Goal: Obtain resource: Download file/media

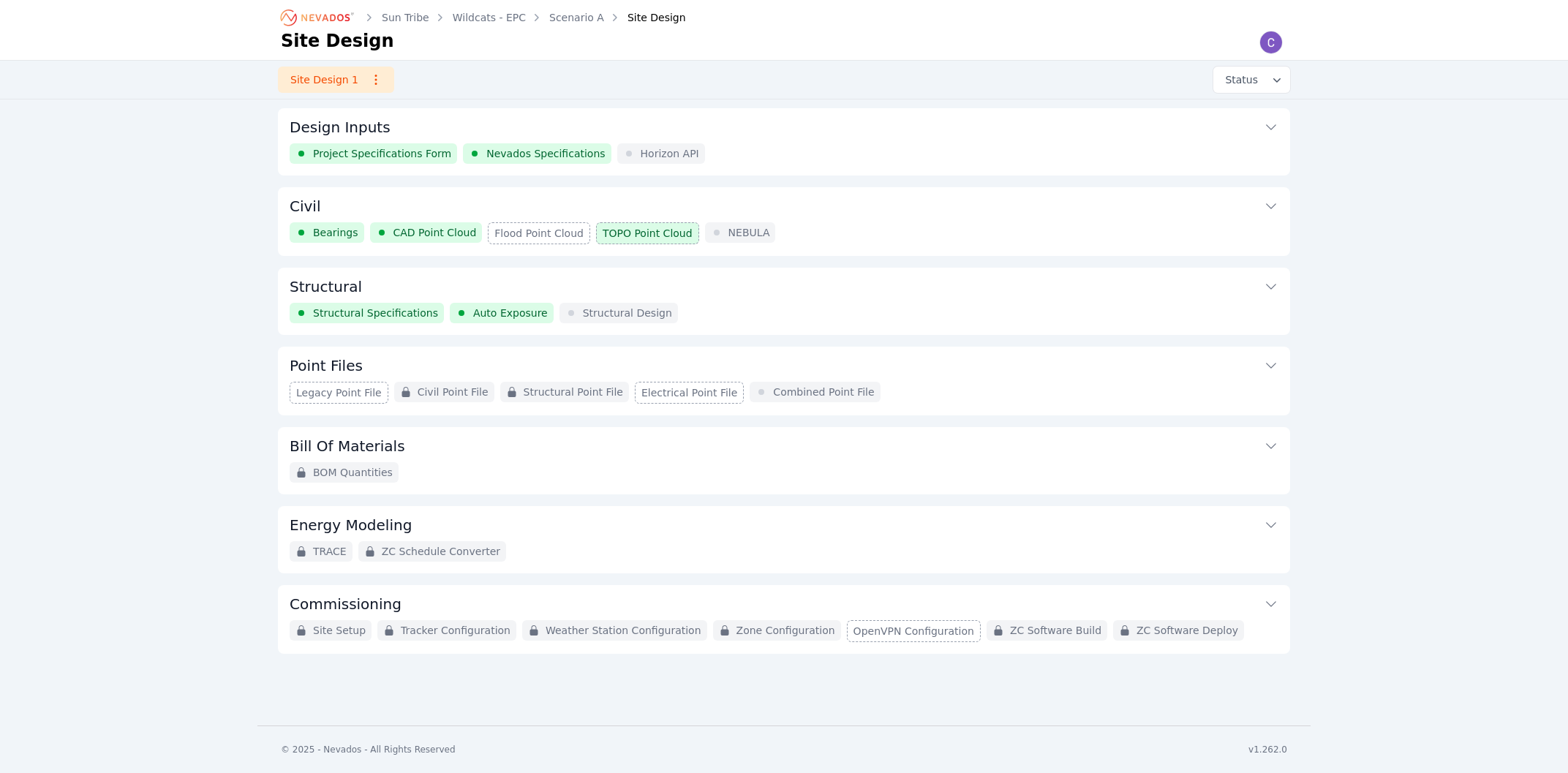
click at [397, 202] on button "Civil" at bounding box center [783, 204] width 988 height 35
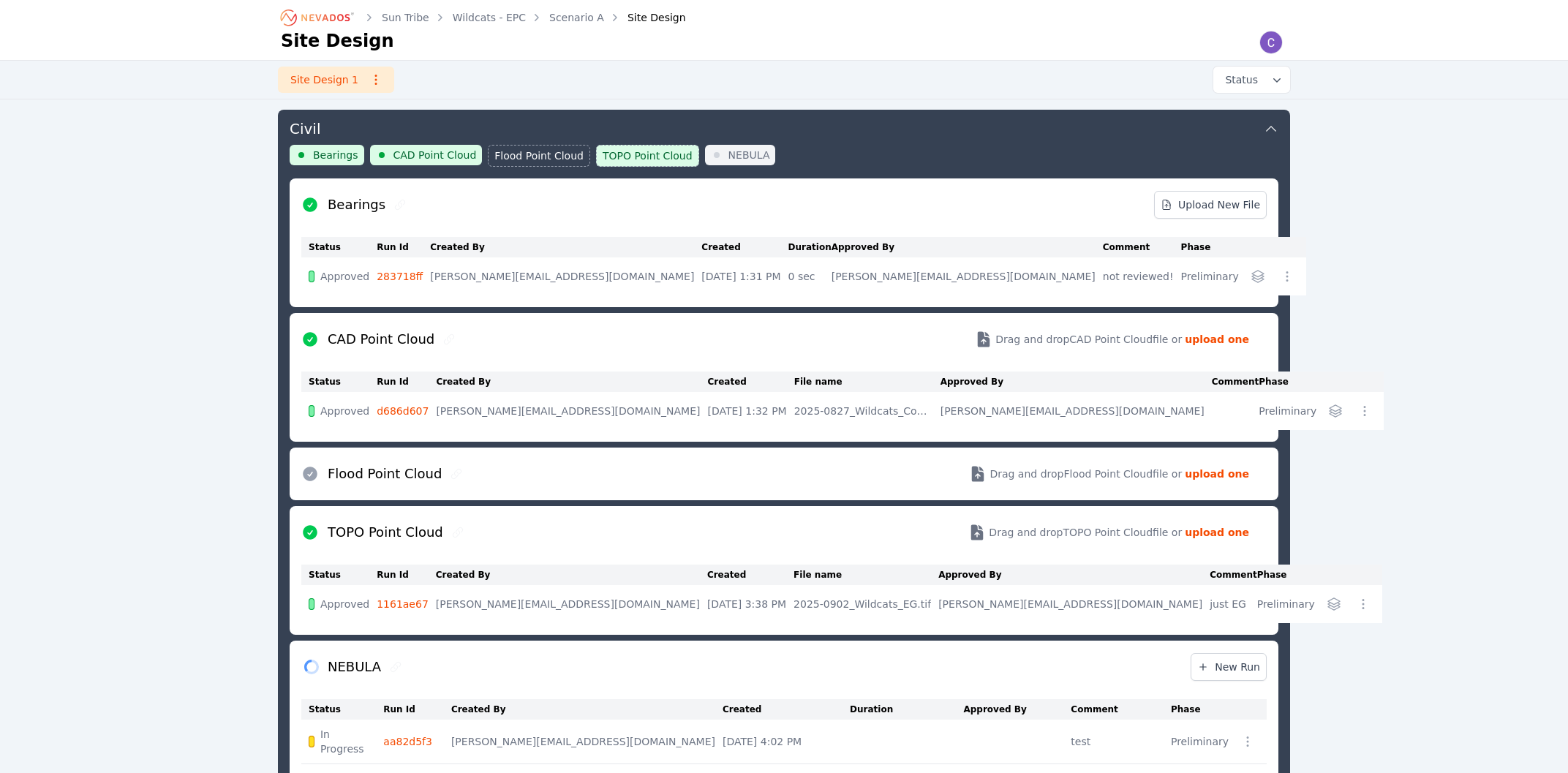
scroll to position [155, 0]
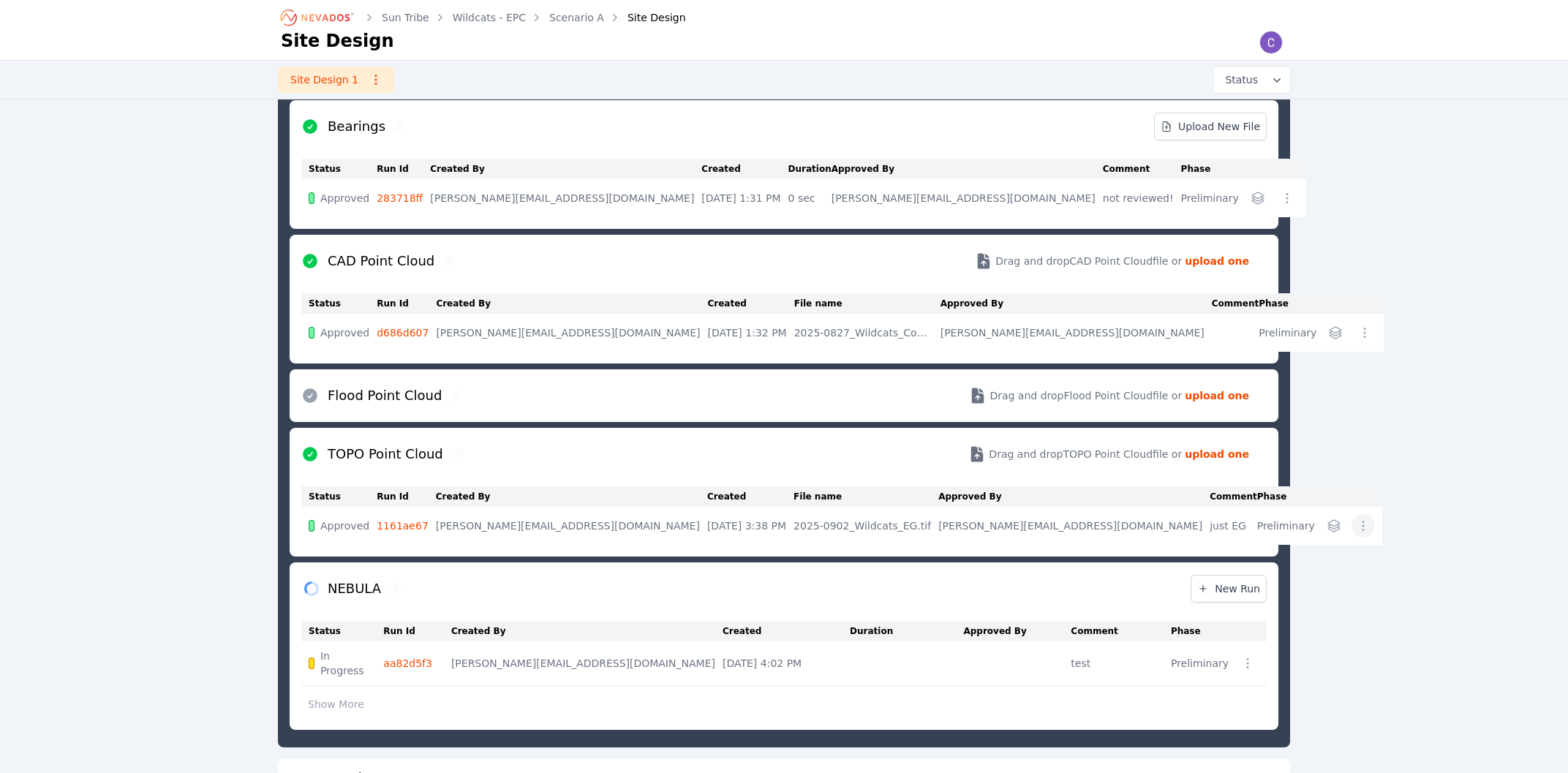
click at [1355, 526] on icon "button" at bounding box center [1363, 526] width 15 height 15
click at [1463, 589] on div "Sun Tribe Wildcats - EPC Scenario A Site Design Site Design Site Design 1 Statu…" at bounding box center [784, 501] width 1568 height 1313
click at [1355, 527] on icon "button" at bounding box center [1363, 526] width 15 height 15
click at [1214, 565] on button "Run Details" at bounding box center [1292, 557] width 158 height 26
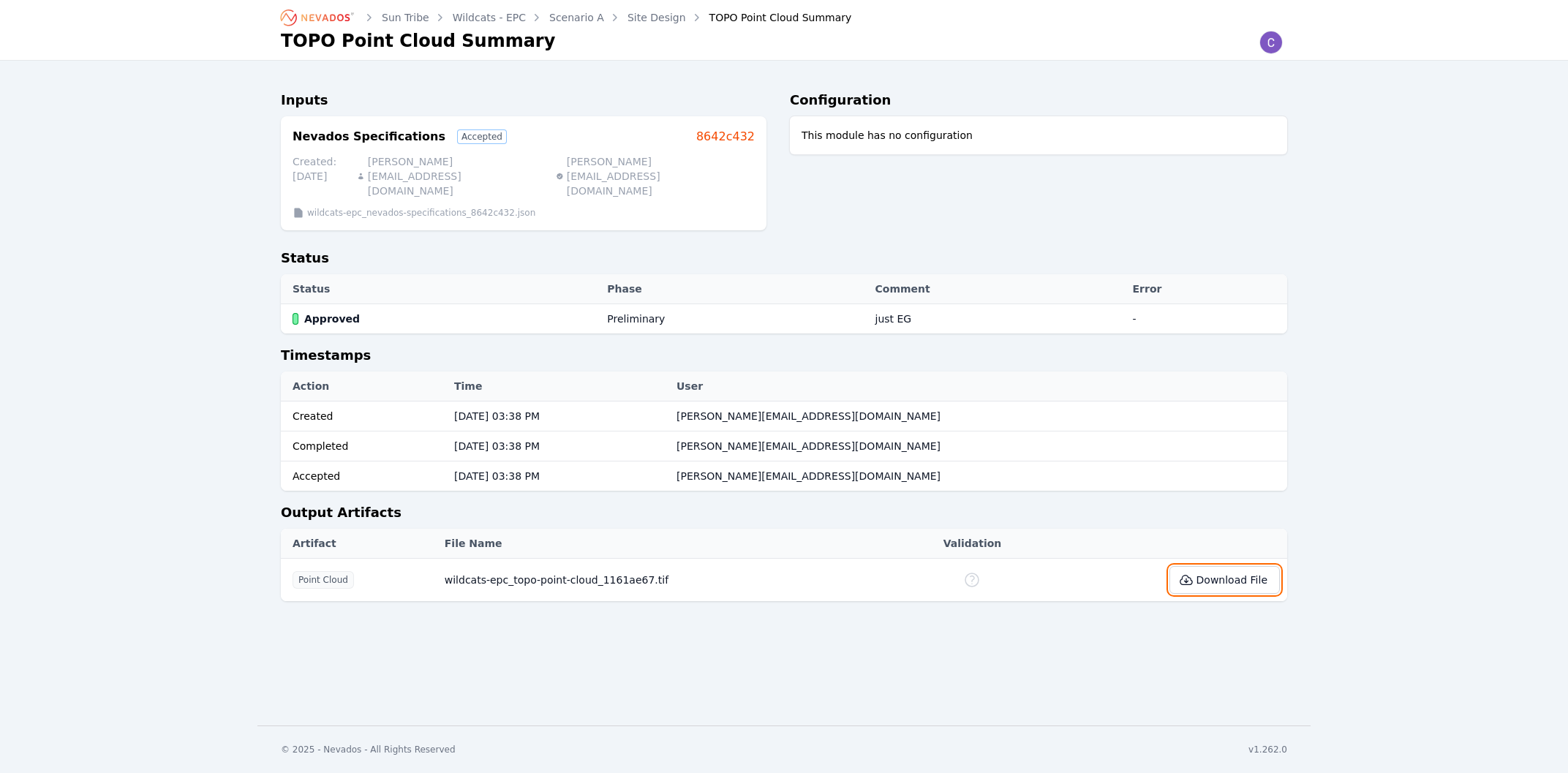
click at [1218, 566] on button "Download File" at bounding box center [1224, 580] width 110 height 28
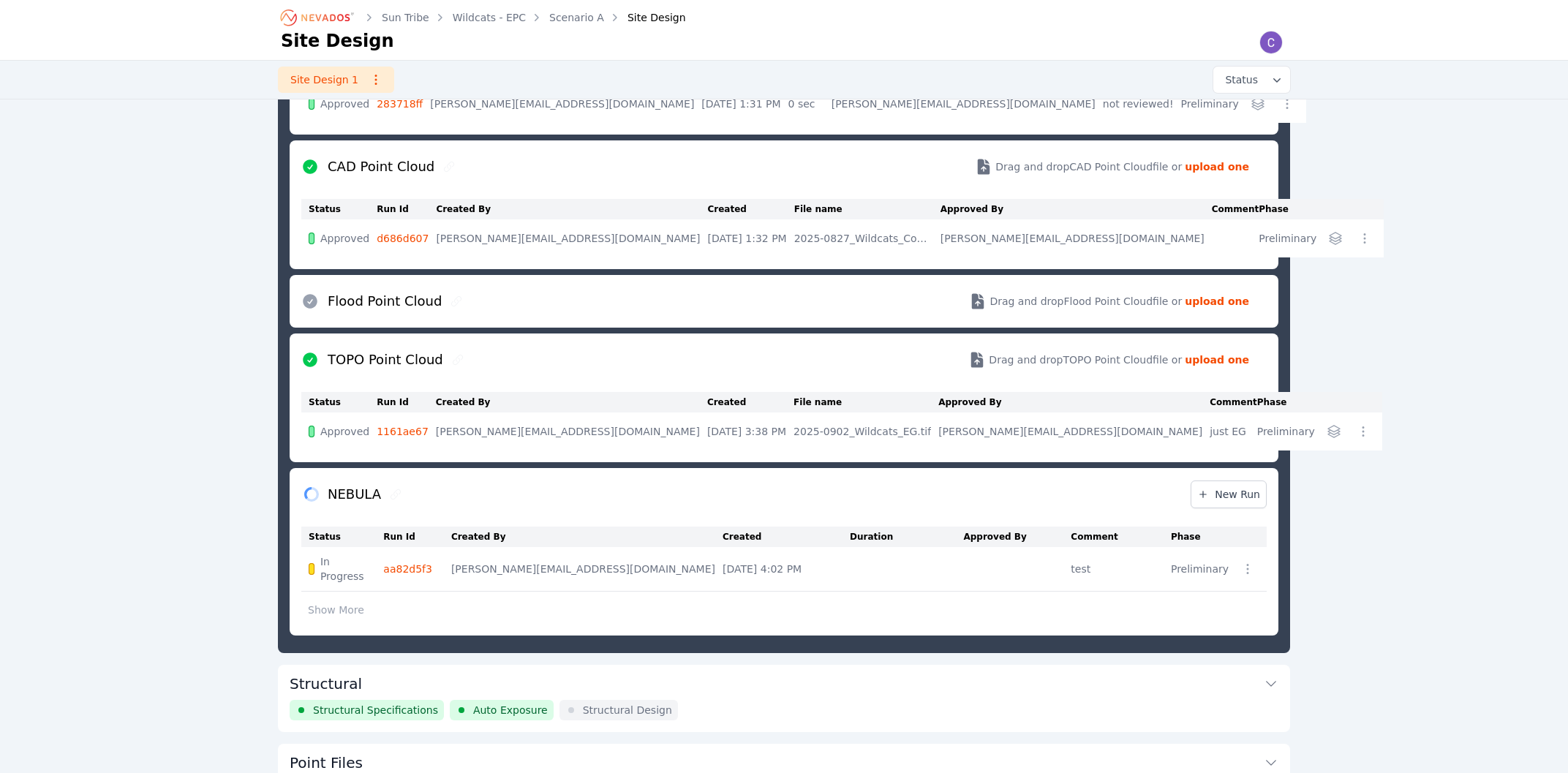
scroll to position [390, 0]
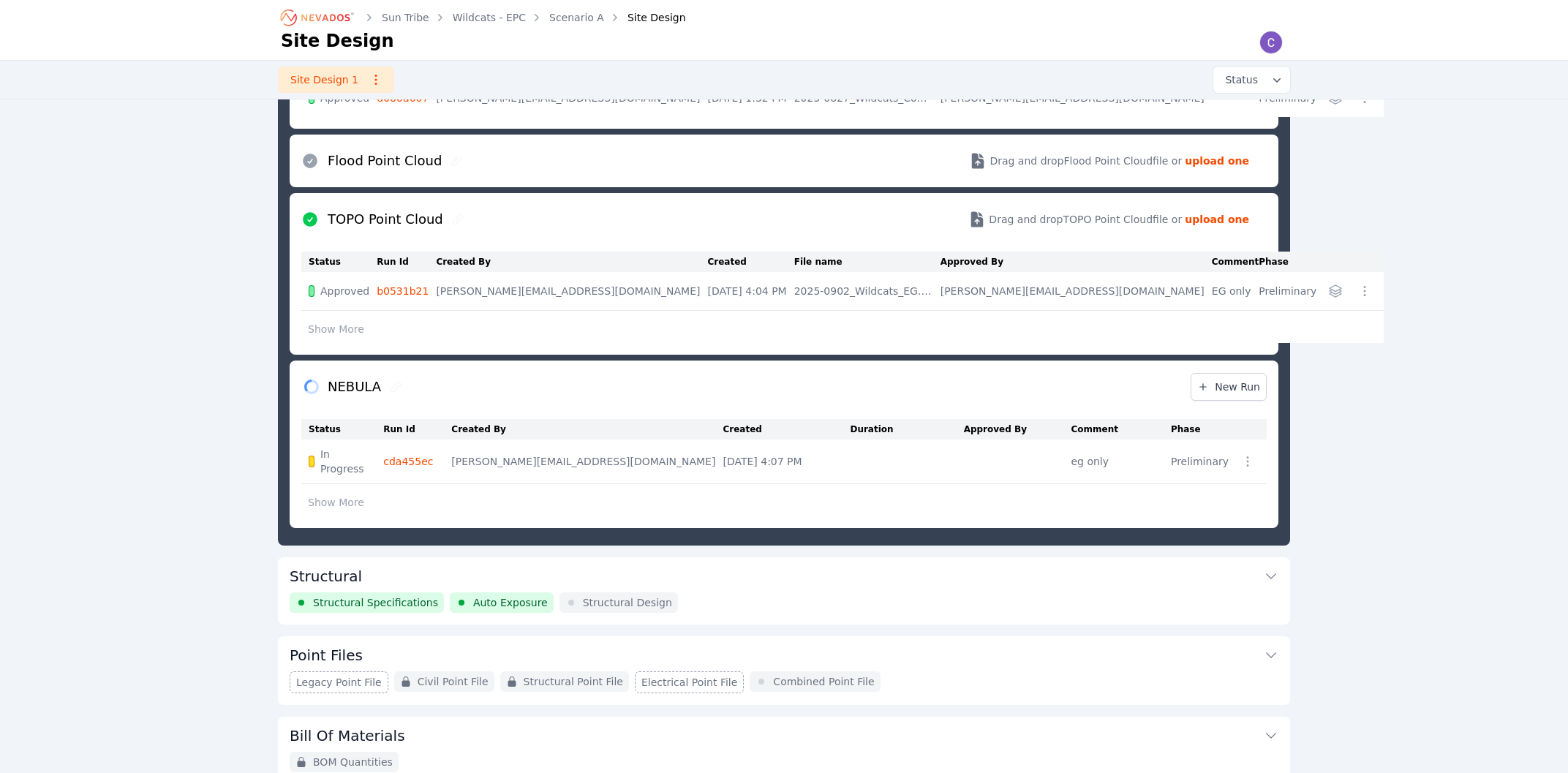
click at [1240, 462] on icon "button" at bounding box center [1247, 461] width 15 height 15
click at [1227, 483] on button "Run Details" at bounding box center [1177, 492] width 158 height 26
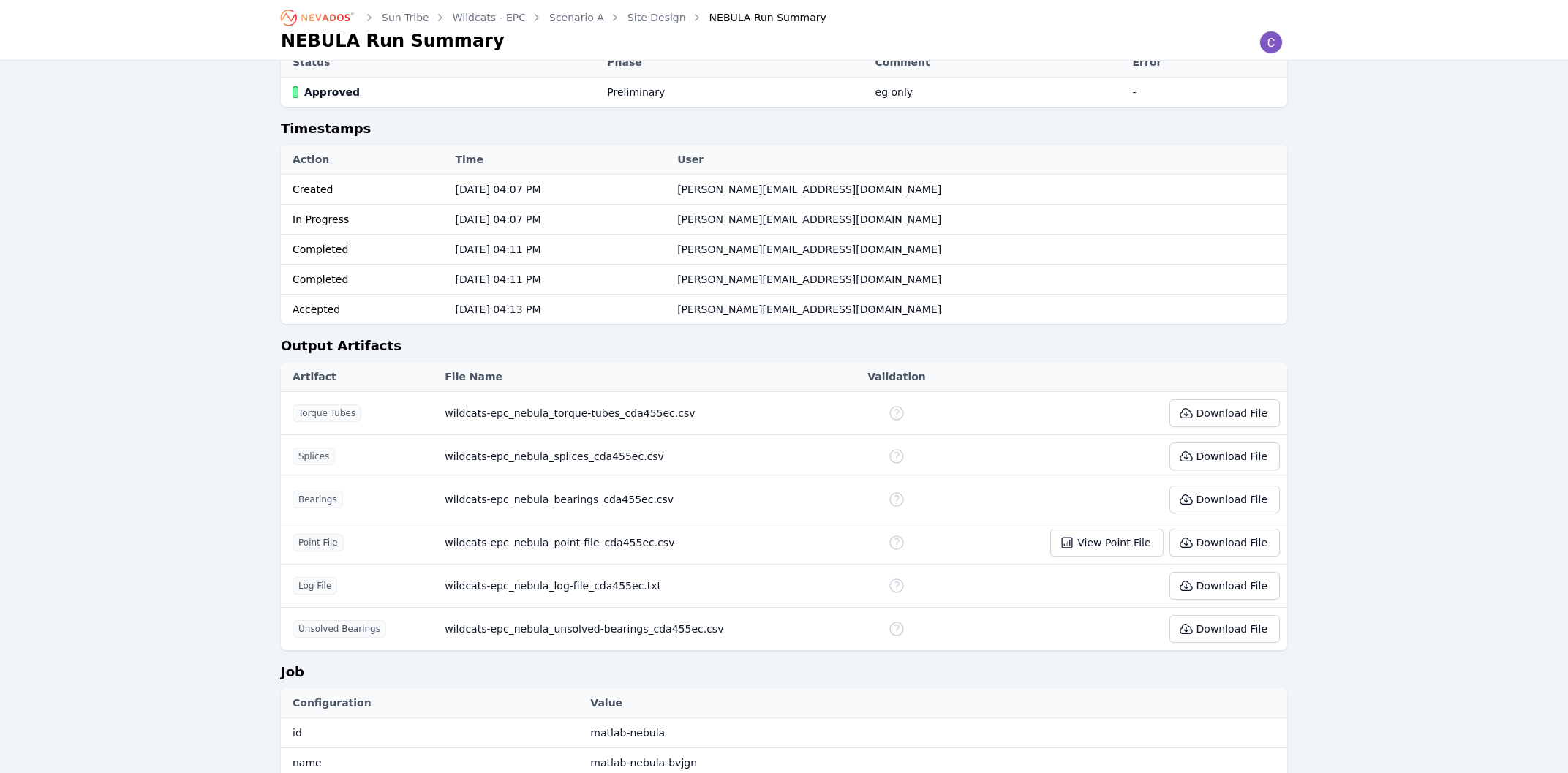
scroll to position [1342, 0]
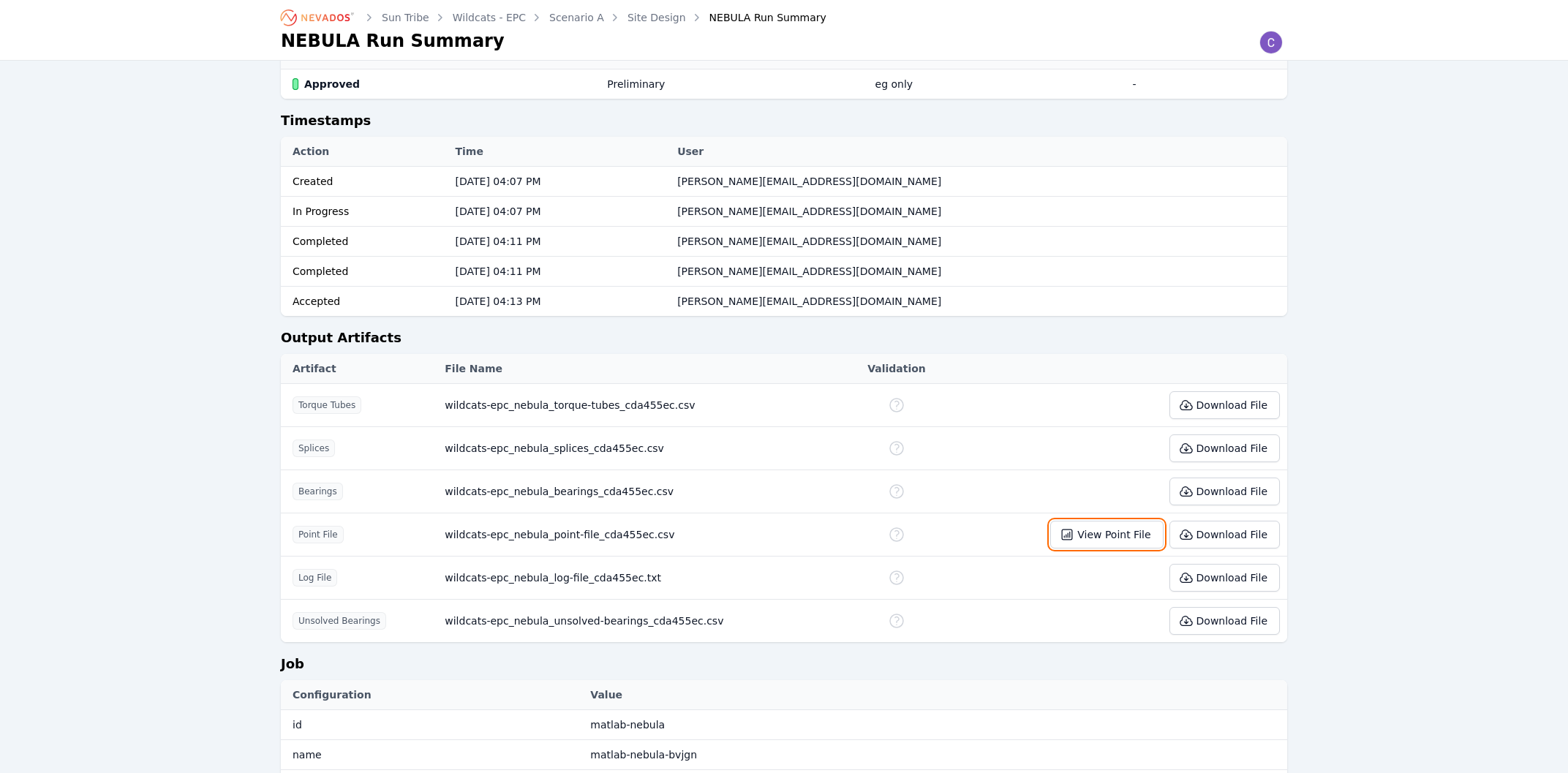
click at [1072, 530] on icon at bounding box center [1066, 534] width 10 height 10
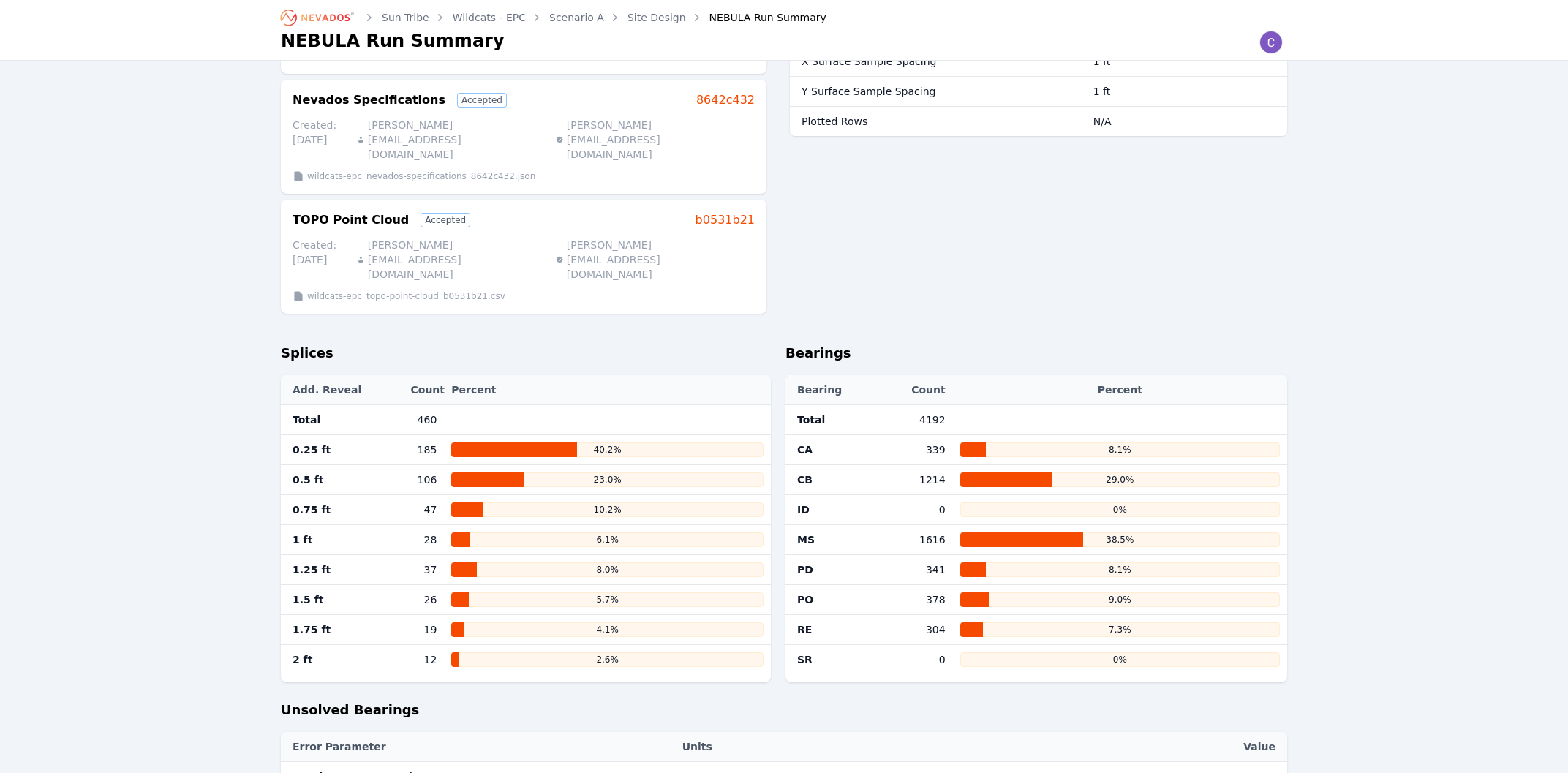
scroll to position [0, 0]
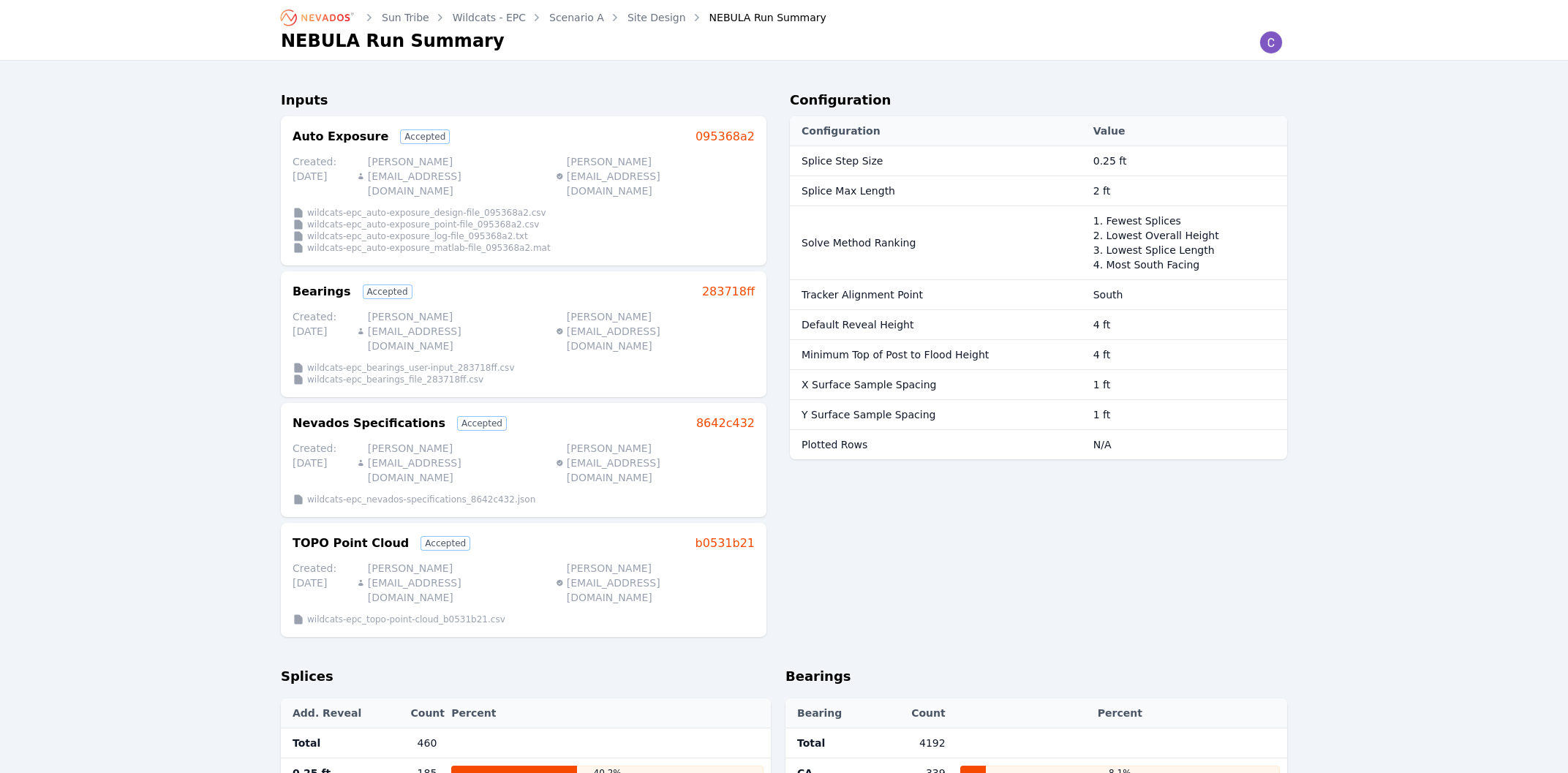
click at [652, 15] on link "Site Design" at bounding box center [656, 18] width 58 height 15
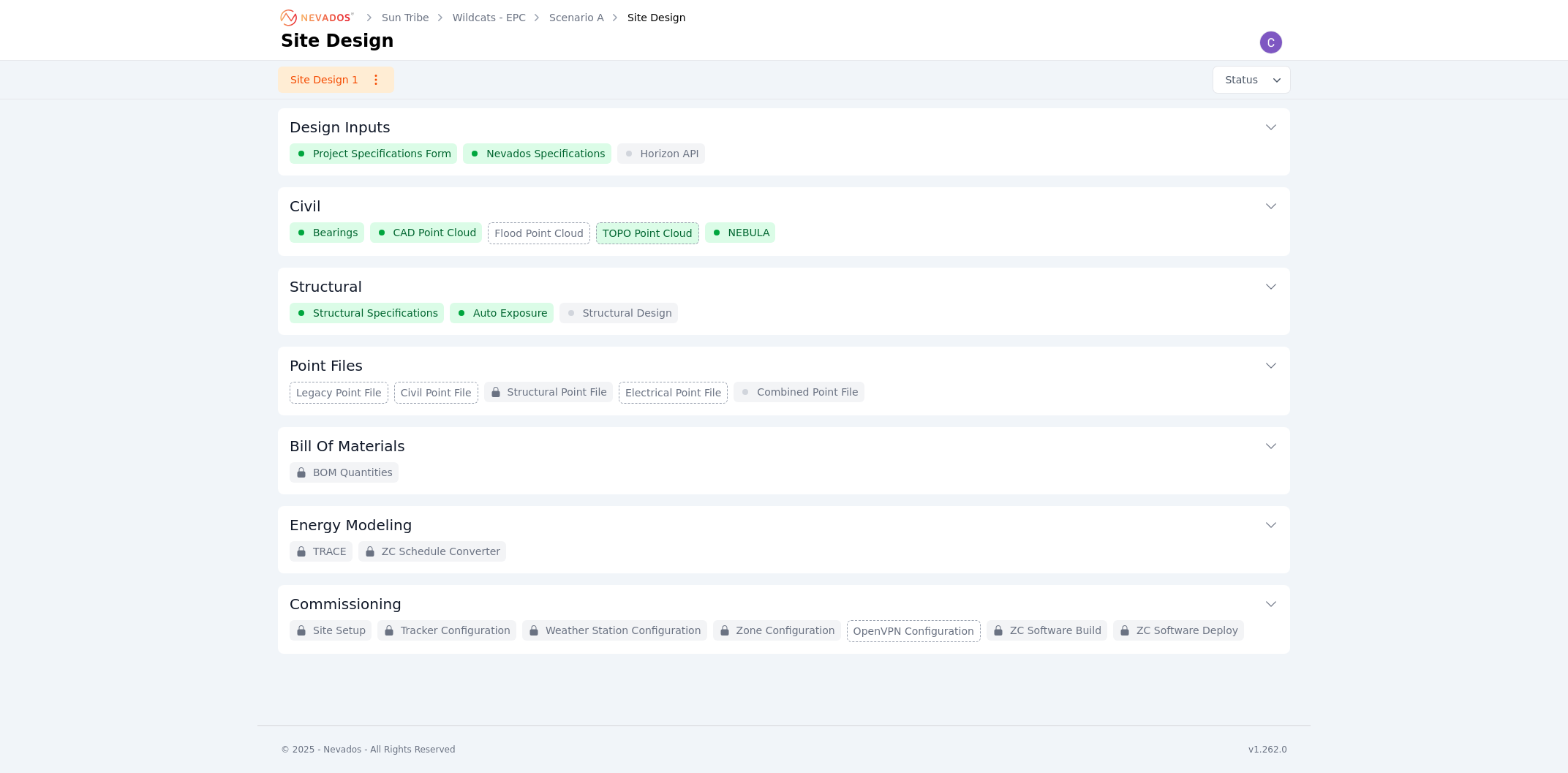
click at [349, 283] on h3 "Structural" at bounding box center [325, 287] width 72 height 20
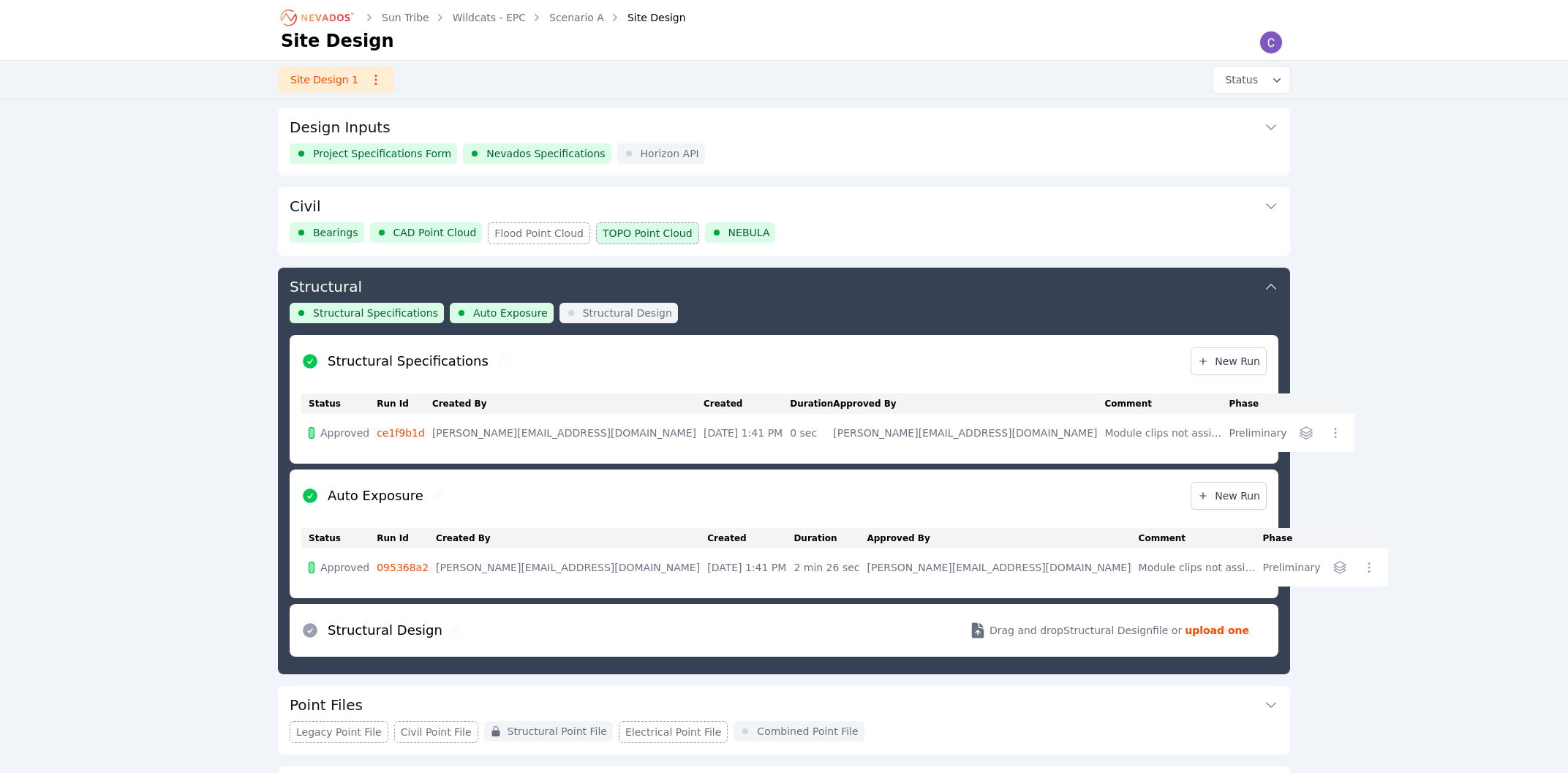
click at [330, 197] on button "Civil" at bounding box center [783, 204] width 988 height 35
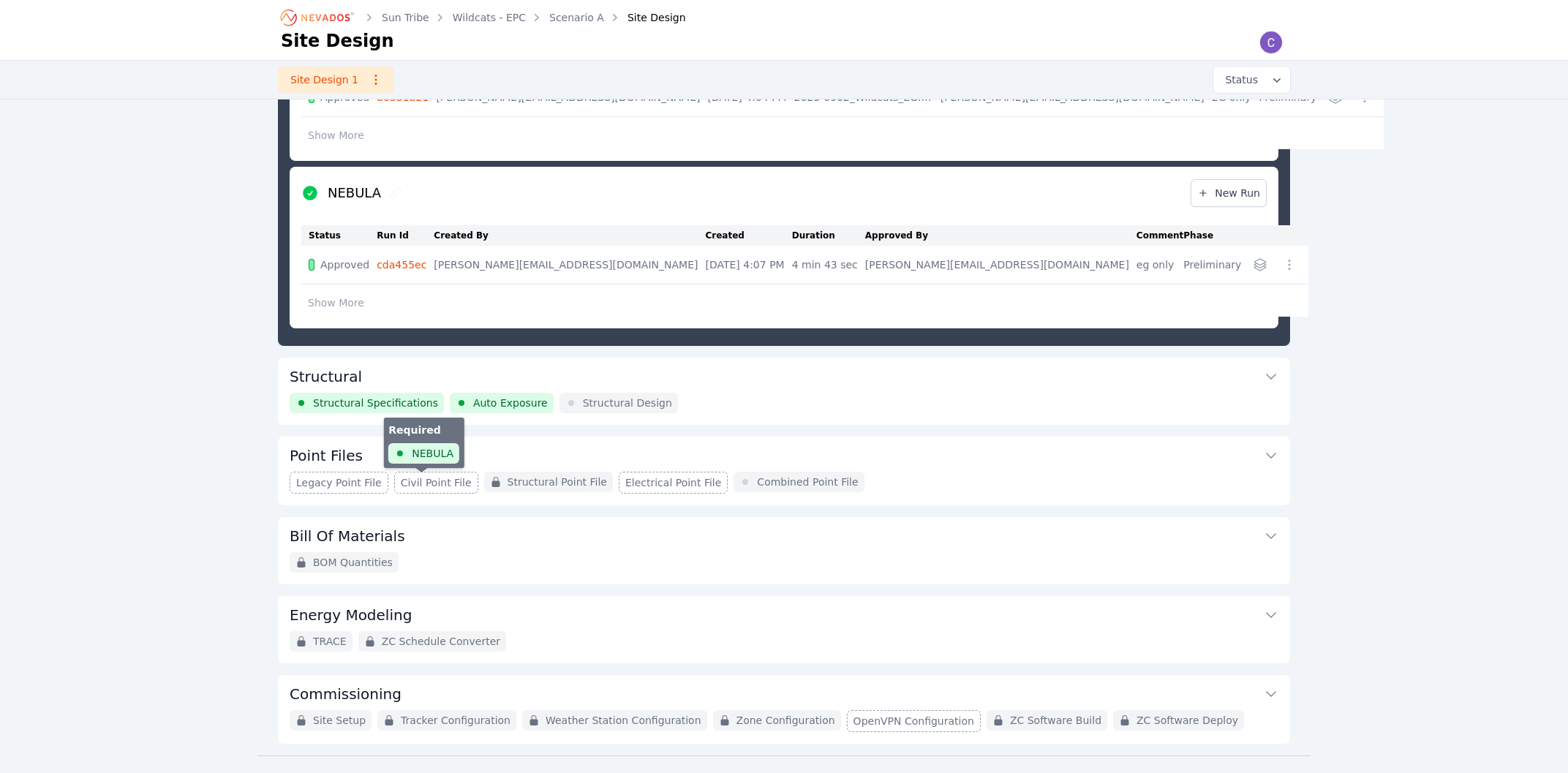
scroll to position [614, 0]
